Goal: Task Accomplishment & Management: Use online tool/utility

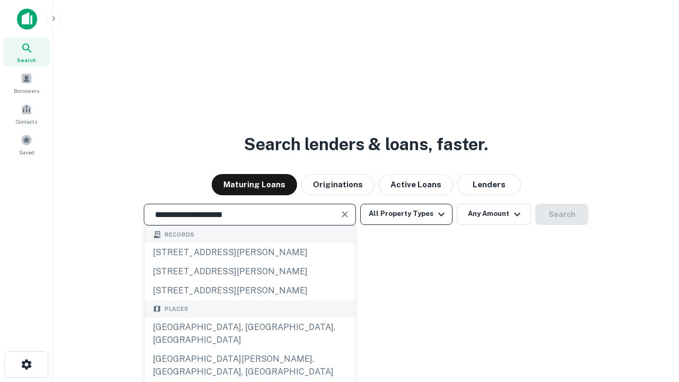
click at [249, 350] on div "[GEOGRAPHIC_DATA], [GEOGRAPHIC_DATA], [GEOGRAPHIC_DATA]" at bounding box center [249, 334] width 211 height 32
type input "**********"
click at [406, 214] on button "All Property Types" at bounding box center [406, 214] width 92 height 21
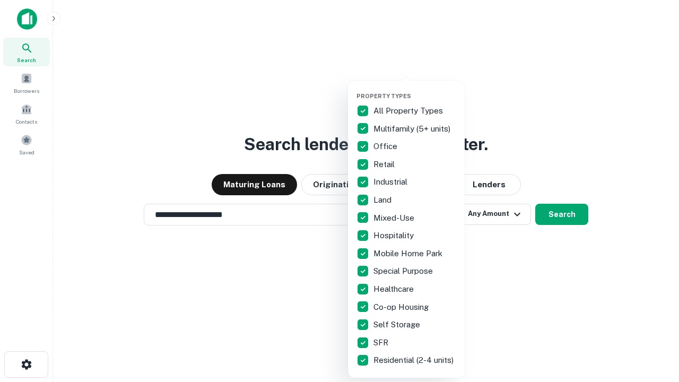
click at [415, 89] on button "button" at bounding box center [414, 89] width 117 height 1
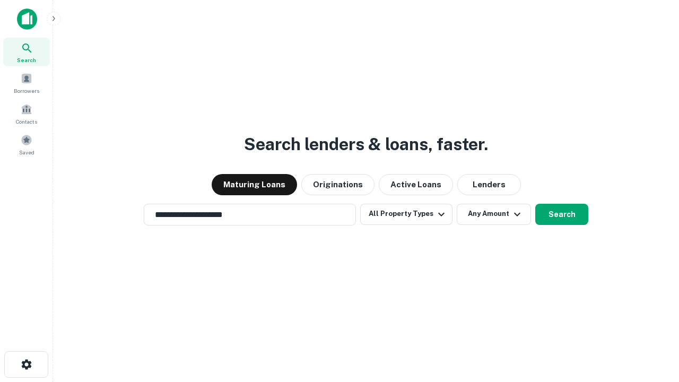
scroll to position [16, 0]
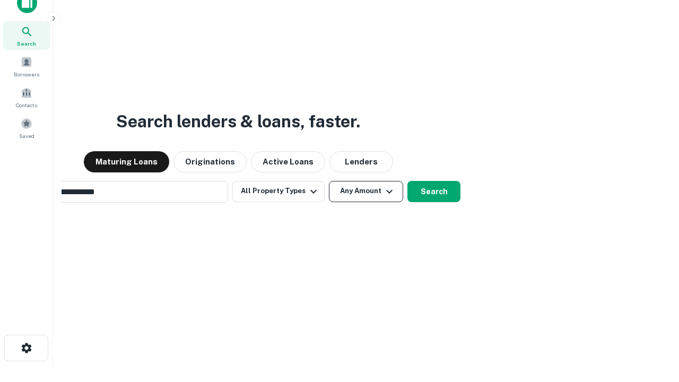
click at [329, 181] on button "Any Amount" at bounding box center [366, 191] width 74 height 21
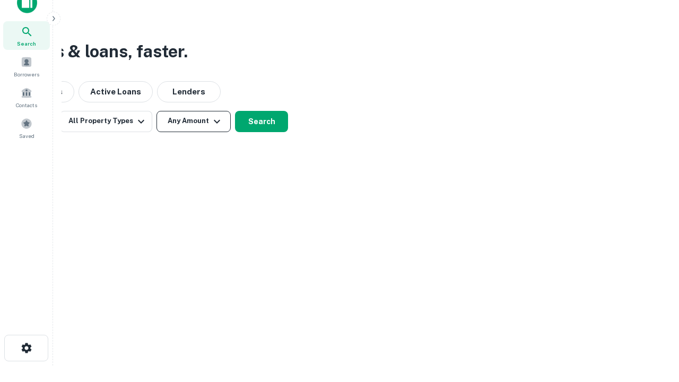
scroll to position [17, 0]
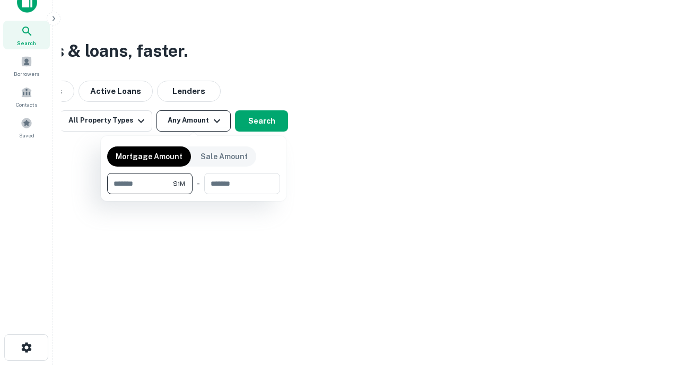
type input "*******"
click at [194, 194] on button "button" at bounding box center [193, 194] width 173 height 1
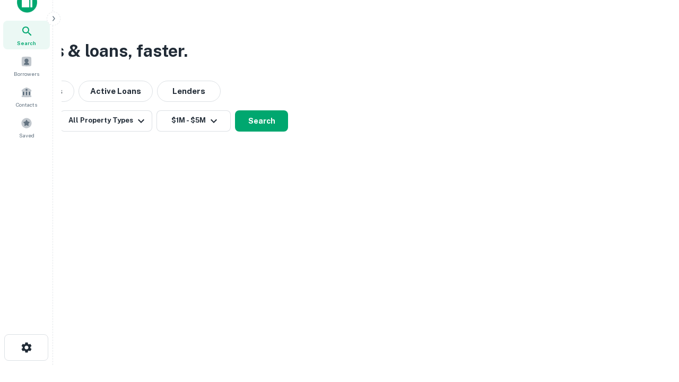
scroll to position [16, 0]
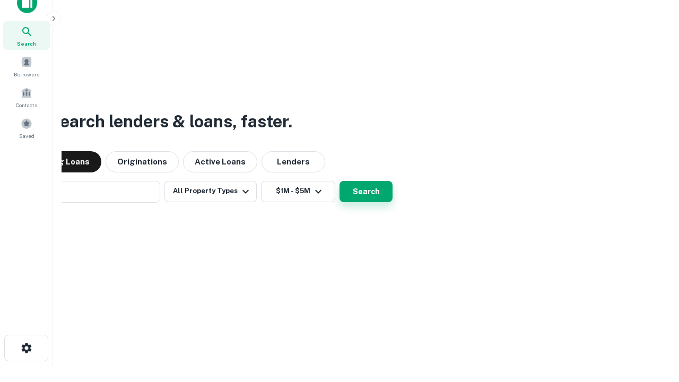
click at [339, 181] on button "Search" at bounding box center [365, 191] width 53 height 21
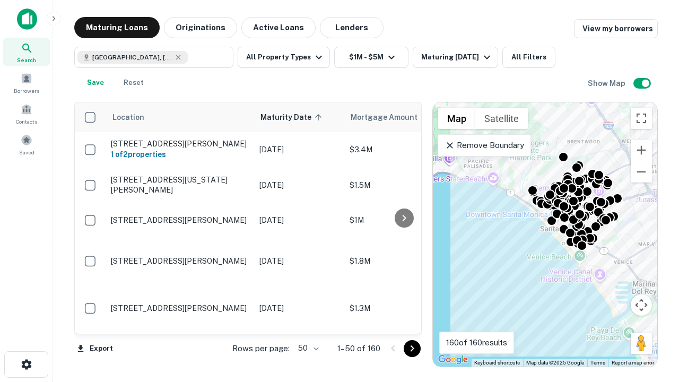
click at [307, 348] on body "Search Borrowers Contacts Saved Maturing Loans Originations Active Loans Lender…" at bounding box center [339, 191] width 679 height 382
click at [307, 321] on li "25" at bounding box center [307, 321] width 31 height 19
